Goal: Use online tool/utility: Utilize a website feature to perform a specific function

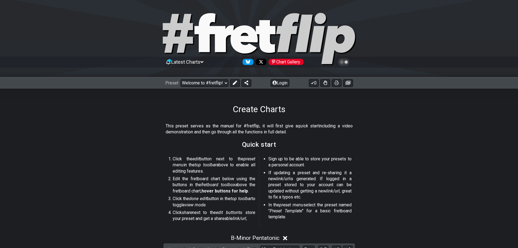
click at [203, 60] on icon at bounding box center [201, 62] width 3 height 5
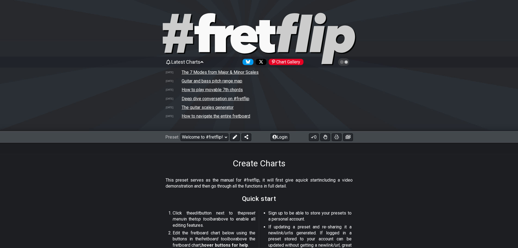
click at [203, 60] on icon at bounding box center [201, 62] width 3 height 5
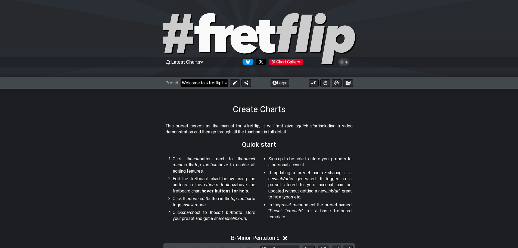
click at [211, 82] on select "Welcome to #fretflip! Initial Preset Custom Preset Minor Pentatonic Major Penta…" at bounding box center [205, 83] width 48 height 8
click at [181, 79] on select "Welcome to #fretflip! Initial Preset Custom Preset Minor Pentatonic Major Penta…" at bounding box center [205, 83] width 48 height 8
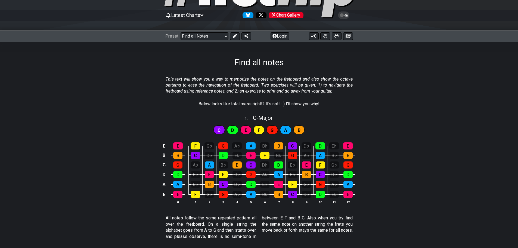
scroll to position [54, 0]
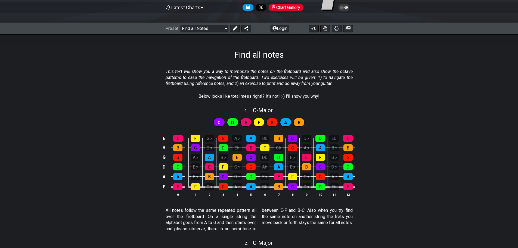
click at [221, 123] on div "C" at bounding box center [218, 122] width 11 height 9
click at [231, 120] on div "D" at bounding box center [232, 122] width 11 height 9
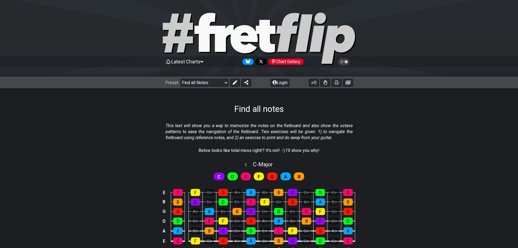
scroll to position [0, 0]
click at [203, 63] on icon at bounding box center [201, 62] width 3 height 5
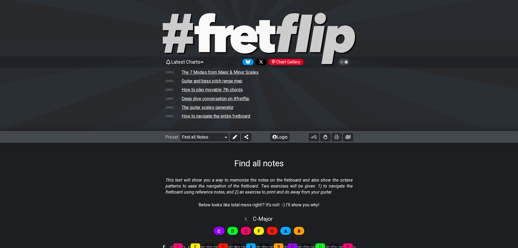
click at [206, 105] on td "The guitar scales generator" at bounding box center [207, 107] width 52 height 6
select select "/guitar-scales-generator"
select select "A"
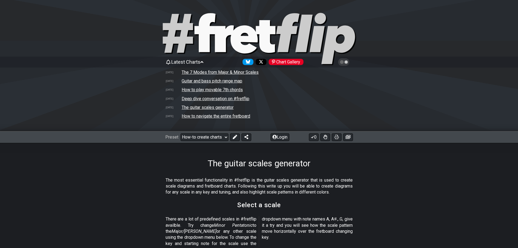
scroll to position [136, 0]
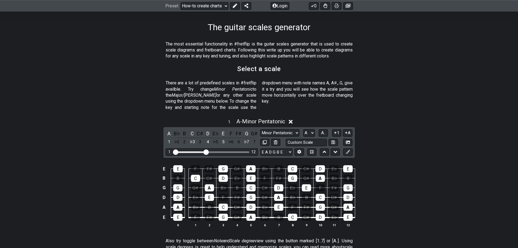
click at [137, 92] on section "There are a lot of predefined scales in #fretflip availble. Try change Minor Pe…" at bounding box center [259, 96] width 518 height 37
click at [193, 130] on div "C" at bounding box center [192, 133] width 7 height 7
click at [190, 130] on div "B♯" at bounding box center [192, 133] width 7 height 7
click at [191, 130] on div "B♯" at bounding box center [192, 133] width 7 height 7
click at [311, 129] on select "A♭ A A♯ B♭ B C C♯ D♭ D D♯ E♭ E F F♯ G♭ G G♯" at bounding box center [309, 132] width 12 height 7
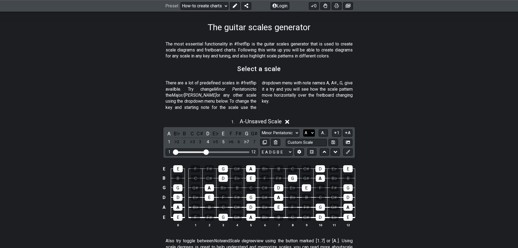
select select "C"
click at [303, 129] on select "A♭ A A♯ B♭ B C C♯ D♭ D D♯ E♭ E F F♯ G♭ G G♯" at bounding box center [309, 132] width 12 height 7
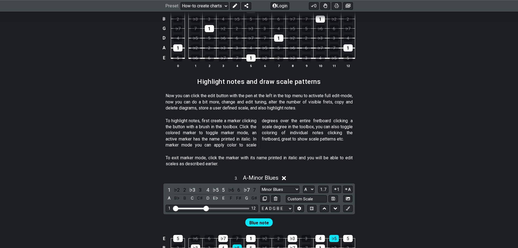
scroll to position [435, 0]
